Goal: Task Accomplishment & Management: Use online tool/utility

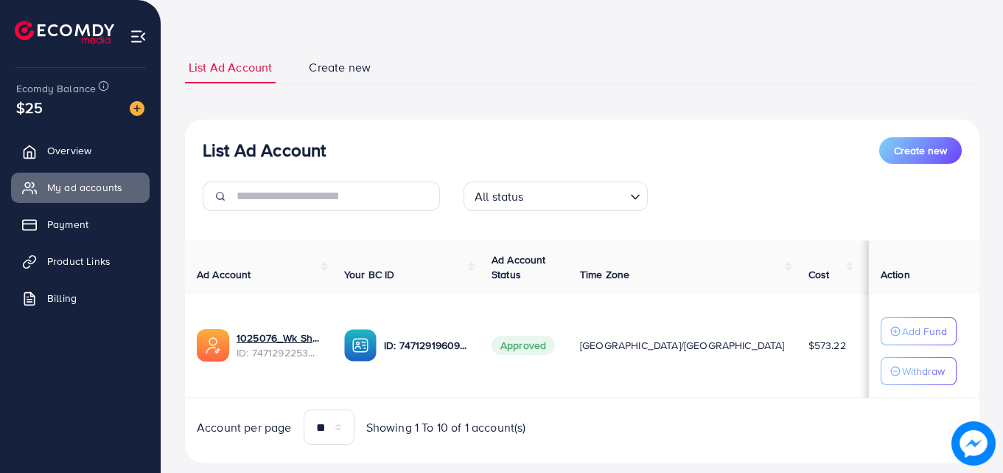
scroll to position [88, 0]
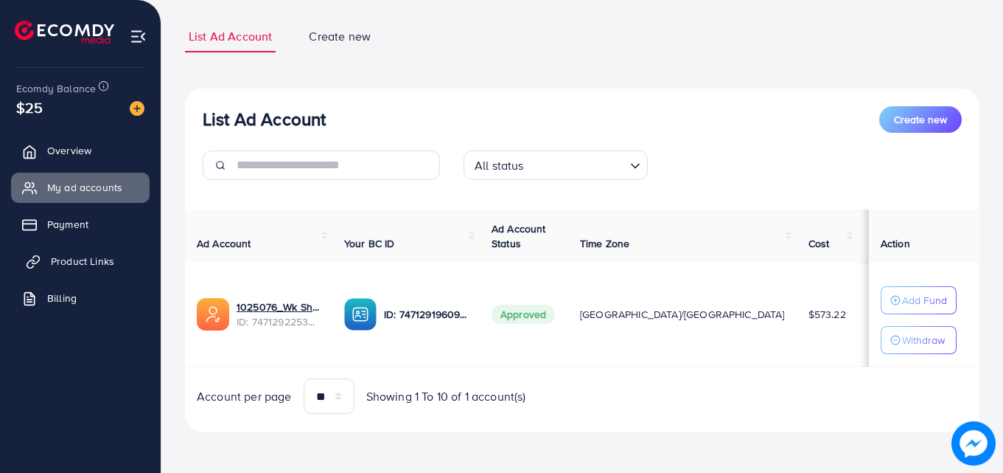
click at [86, 257] on span "Product Links" at bounding box center [82, 261] width 63 height 15
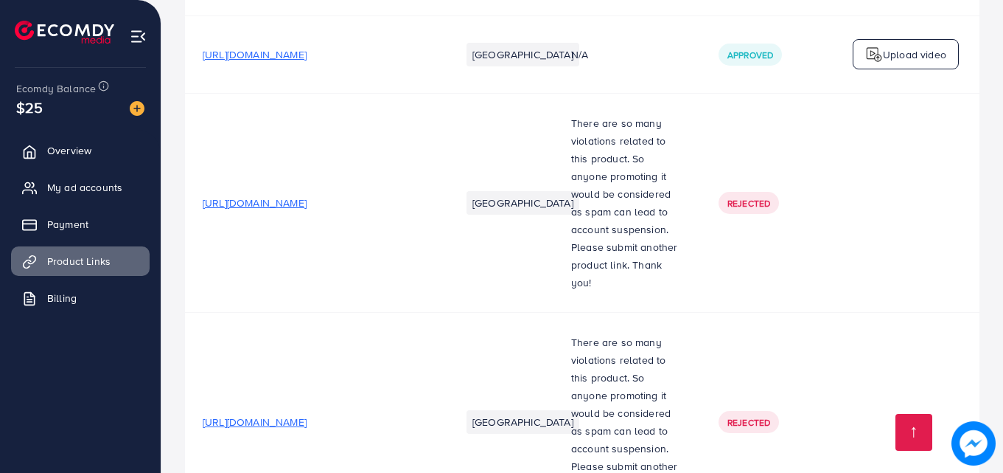
scroll to position [2386, 0]
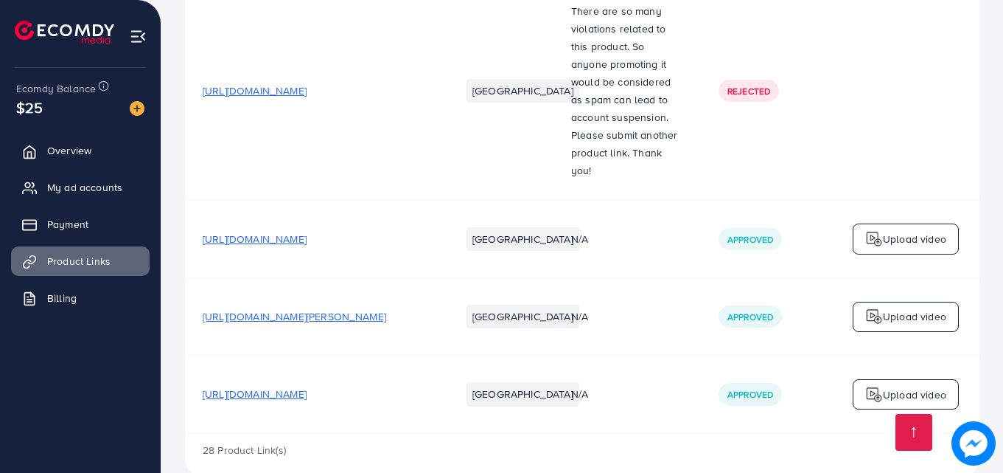
click at [307, 386] on span "https://wk-martt.online/products/u-shaped-toothbrush-for-kidss?variant=50661123…" at bounding box center [255, 393] width 104 height 15
